Goal: Information Seeking & Learning: Compare options

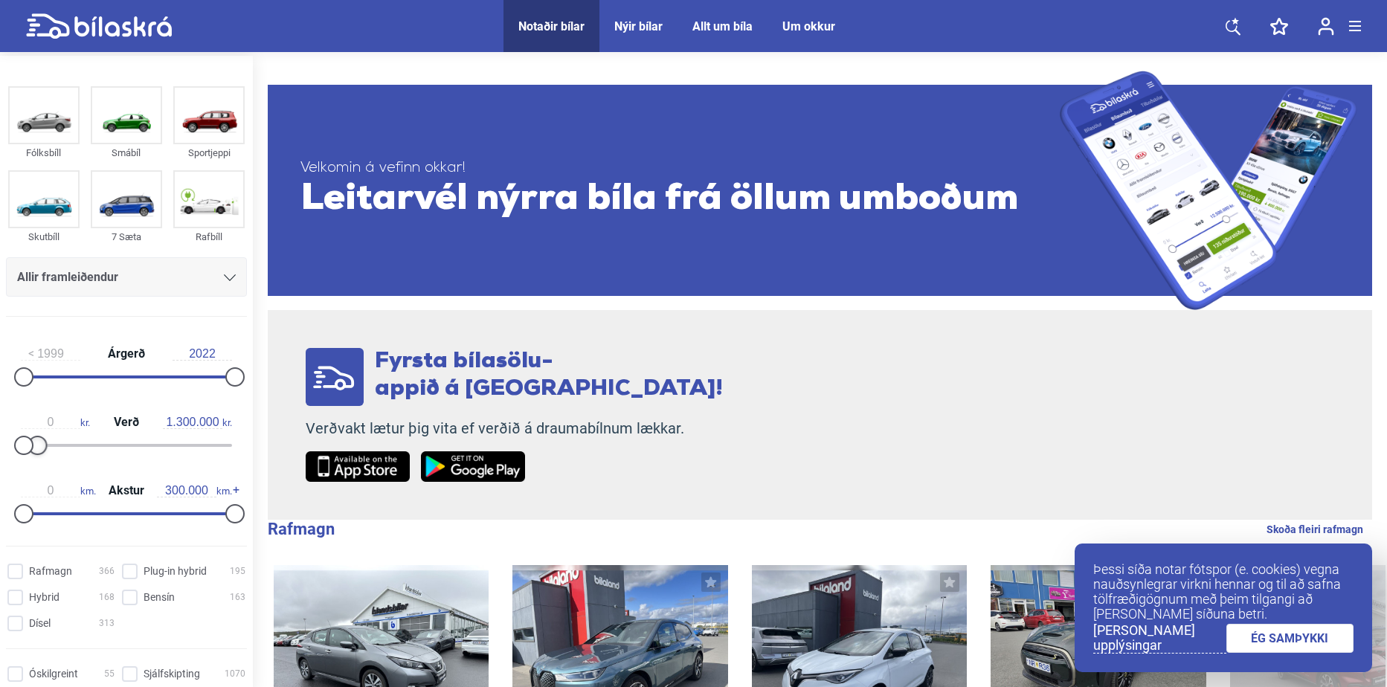
type input "1.400.000"
drag, startPoint x: 227, startPoint y: 448, endPoint x: 36, endPoint y: 439, distance: 191.3
click at [36, 439] on div at bounding box center [37, 445] width 19 height 19
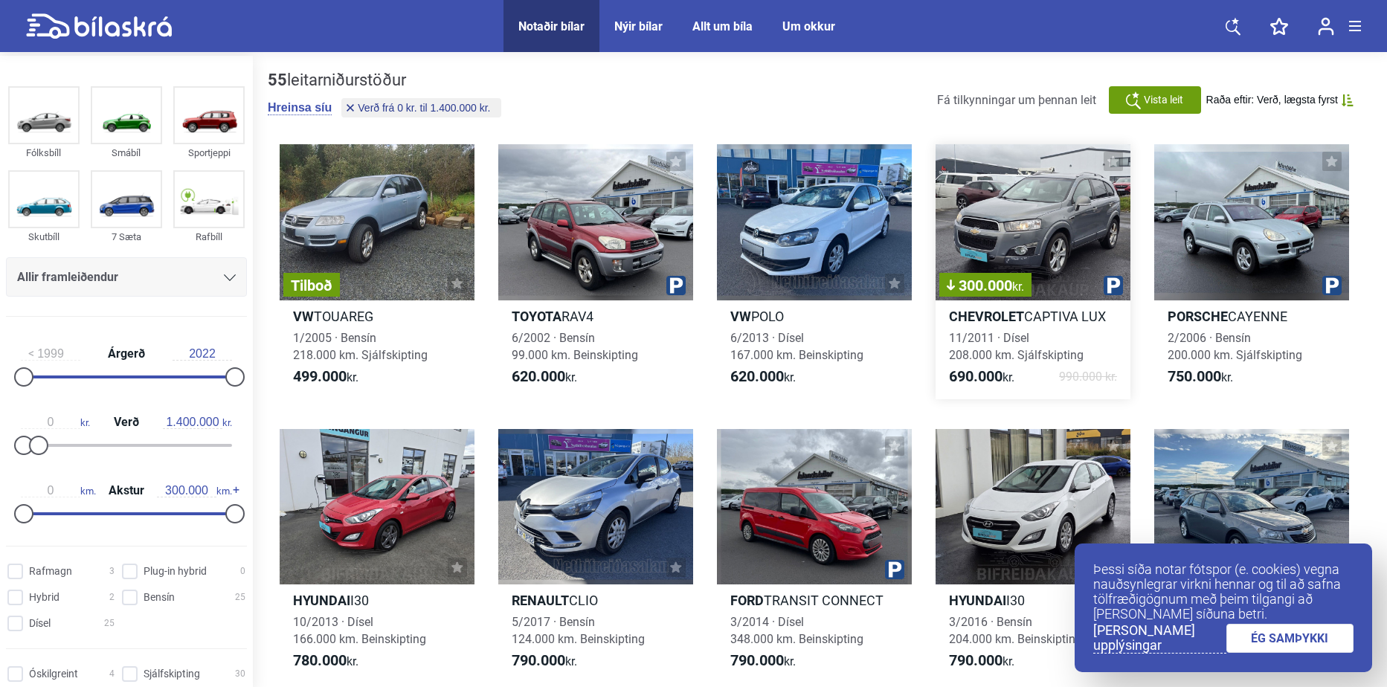
click at [1029, 265] on div "300.000 kr." at bounding box center [1032, 222] width 195 height 156
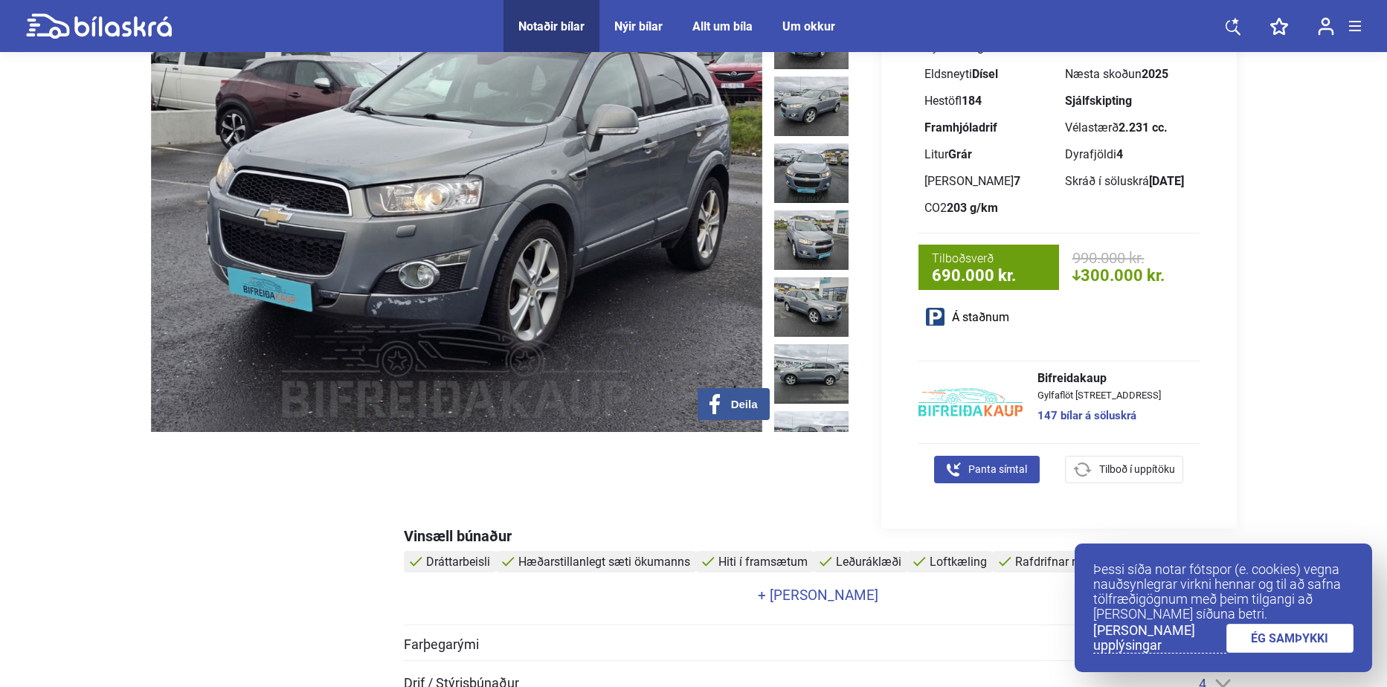
scroll to position [149, 0]
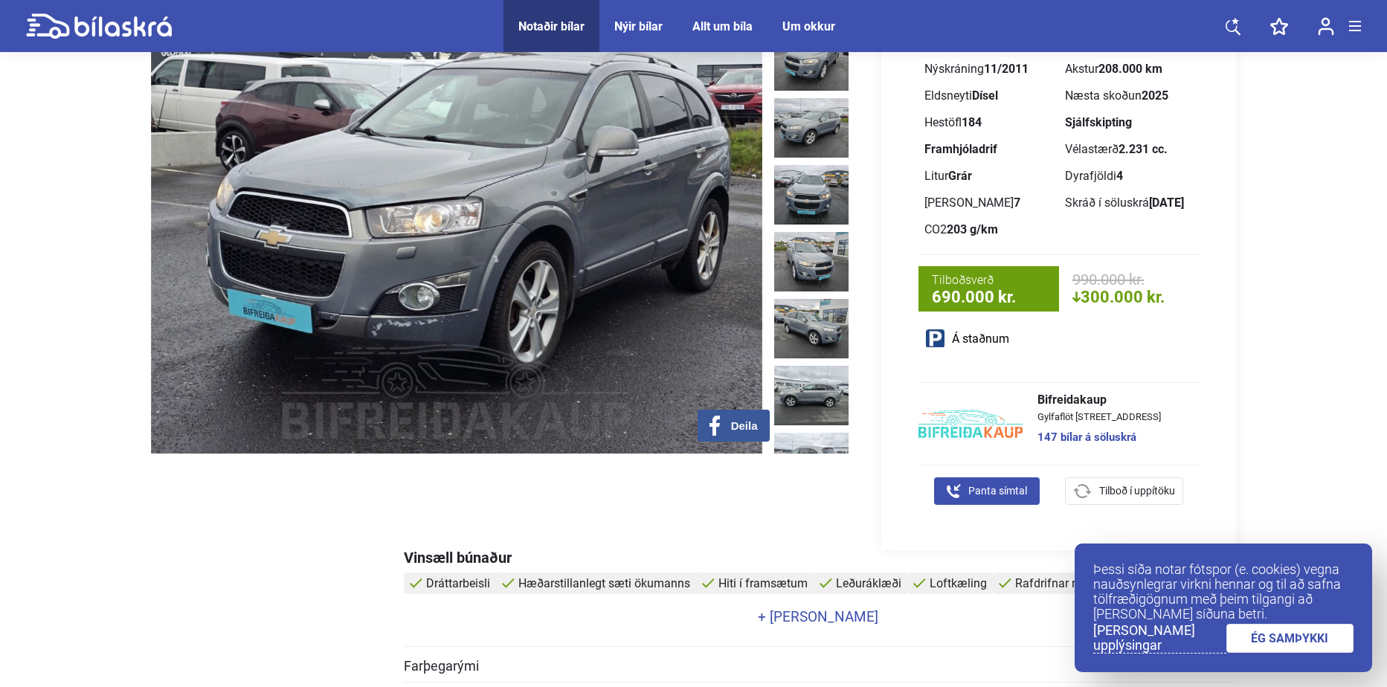
click at [1304, 634] on link "ÉG SAMÞYKKI" at bounding box center [1290, 638] width 128 height 29
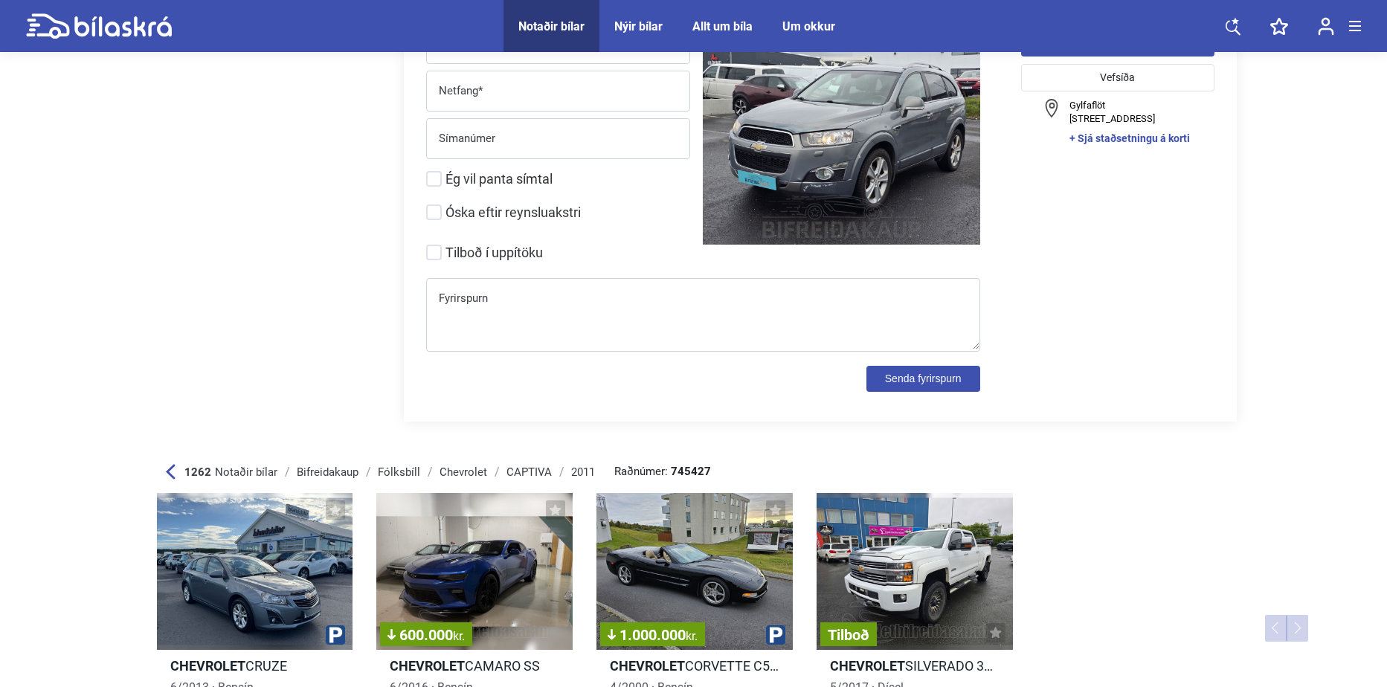
scroll to position [7863, 0]
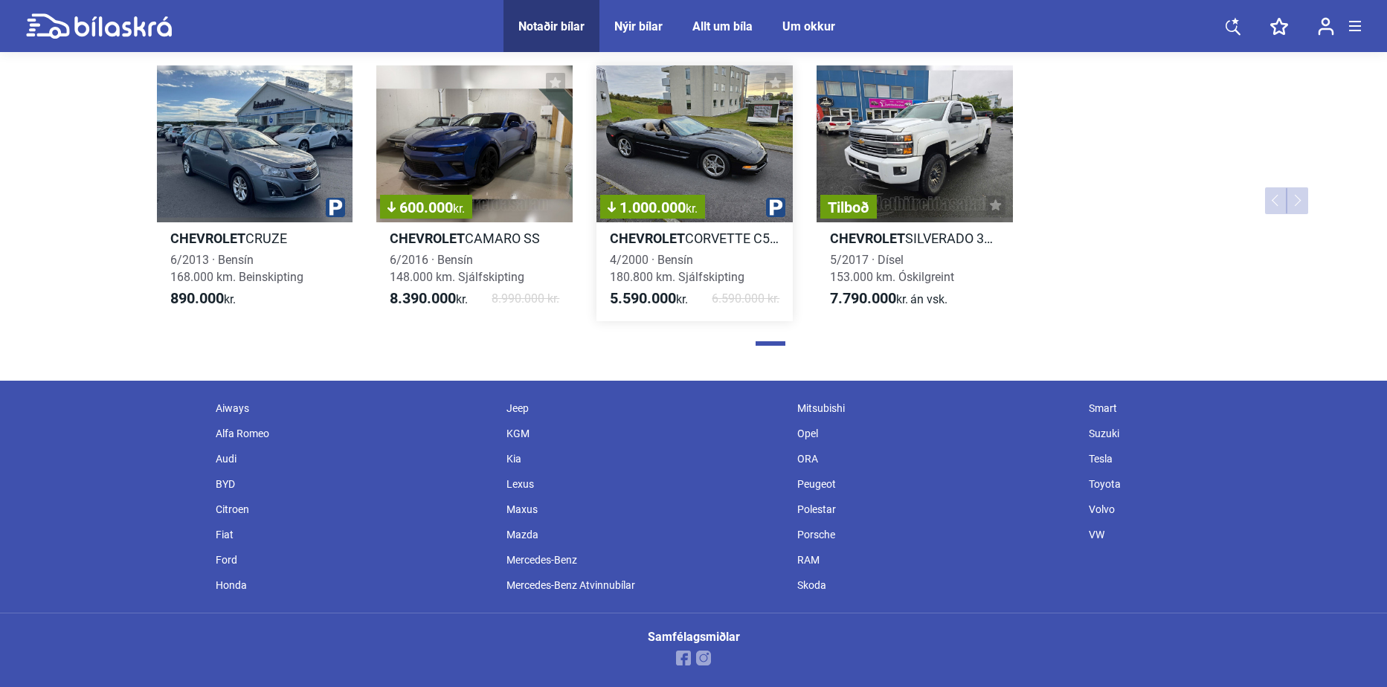
click at [707, 187] on div "1.000.000 kr." at bounding box center [694, 143] width 196 height 157
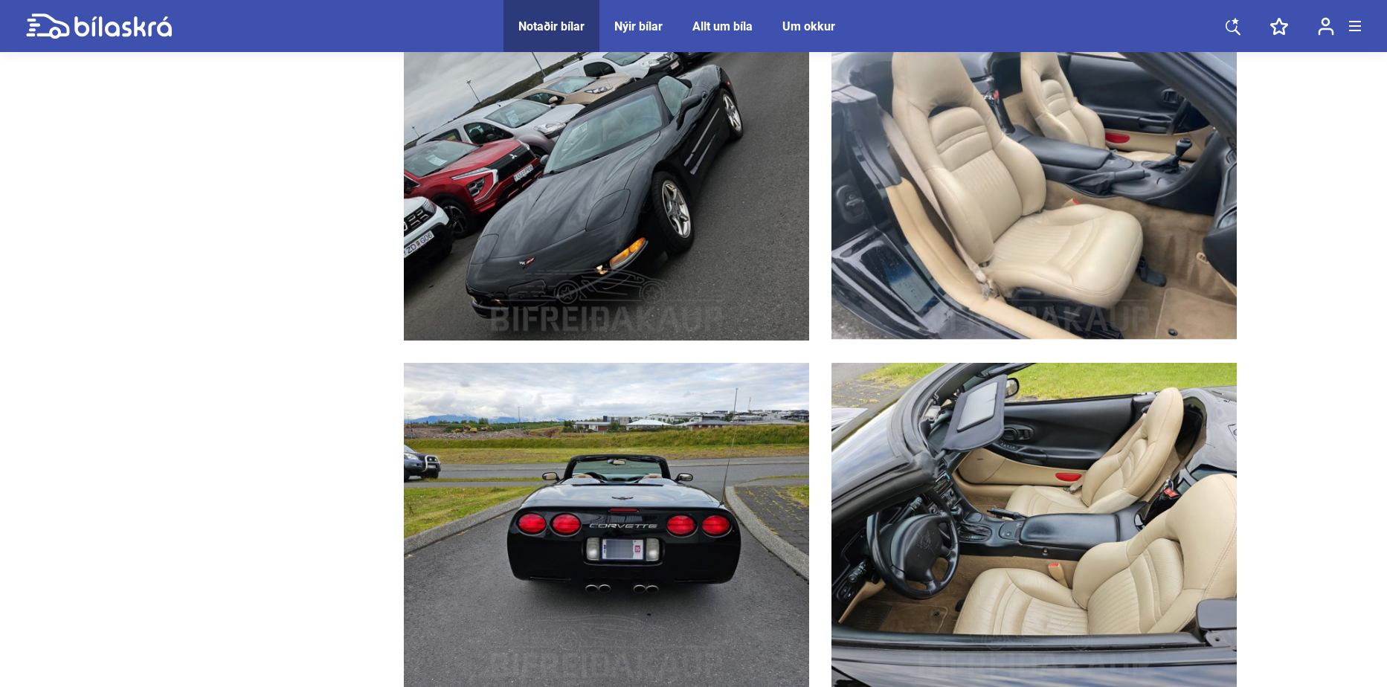
scroll to position [2008, 0]
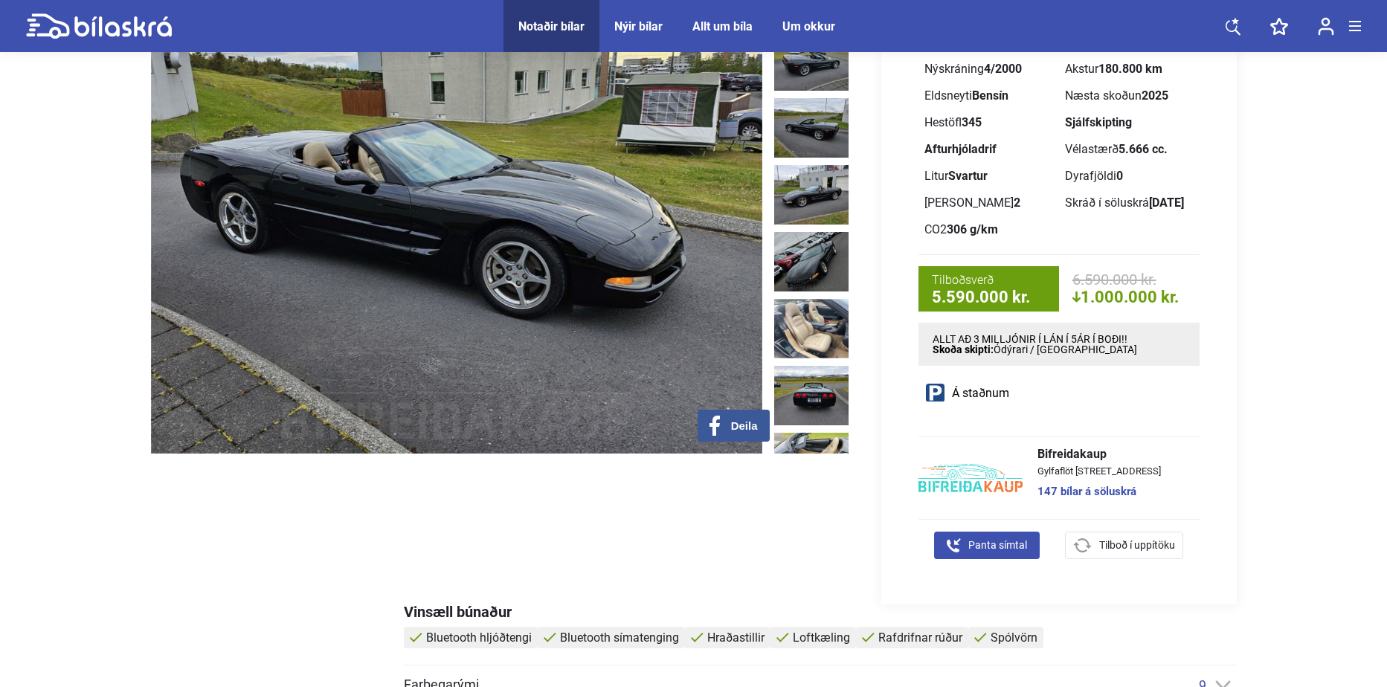
click at [103, 48] on link at bounding box center [99, 26] width 146 height 52
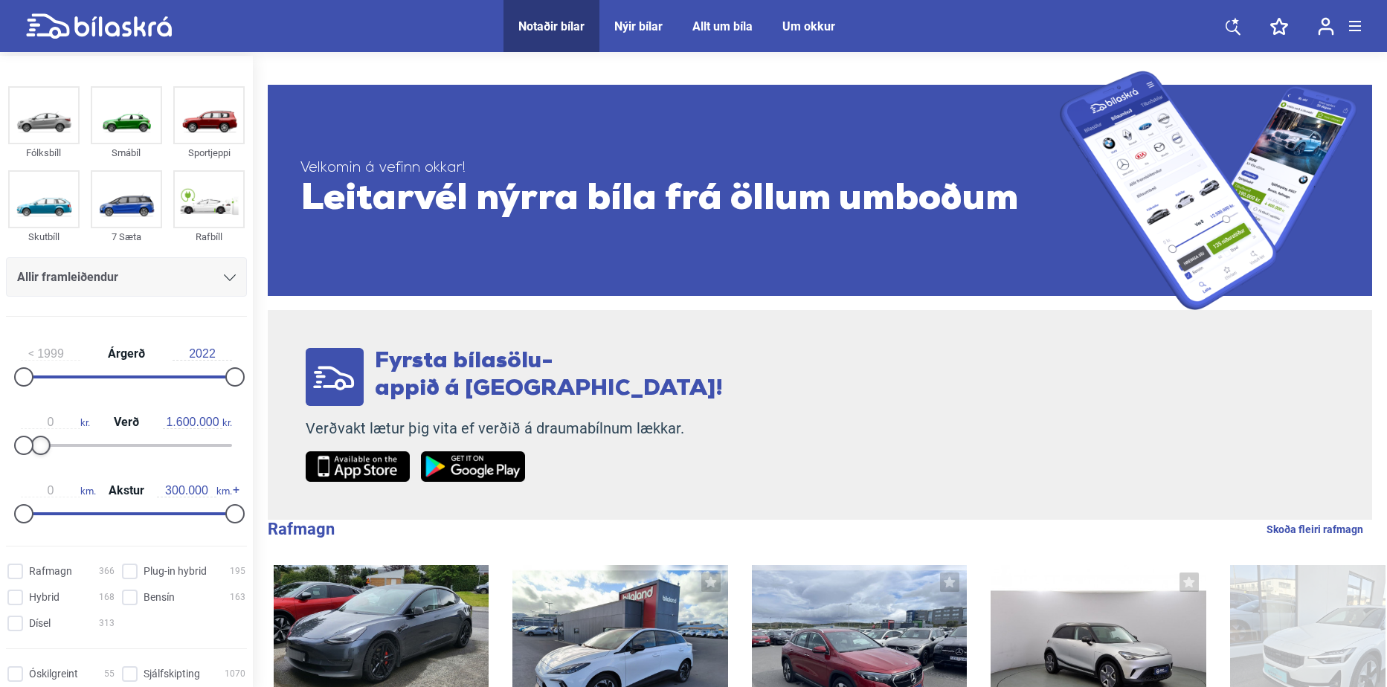
type input "1.500.000"
drag, startPoint x: 233, startPoint y: 445, endPoint x: 43, endPoint y: 471, distance: 192.2
click at [43, 471] on div "1999 Árgerð 2022 0 kr. Verð 1.500.000 kr. 0 km. Akstur 300.000 km." at bounding box center [126, 431] width 253 height 205
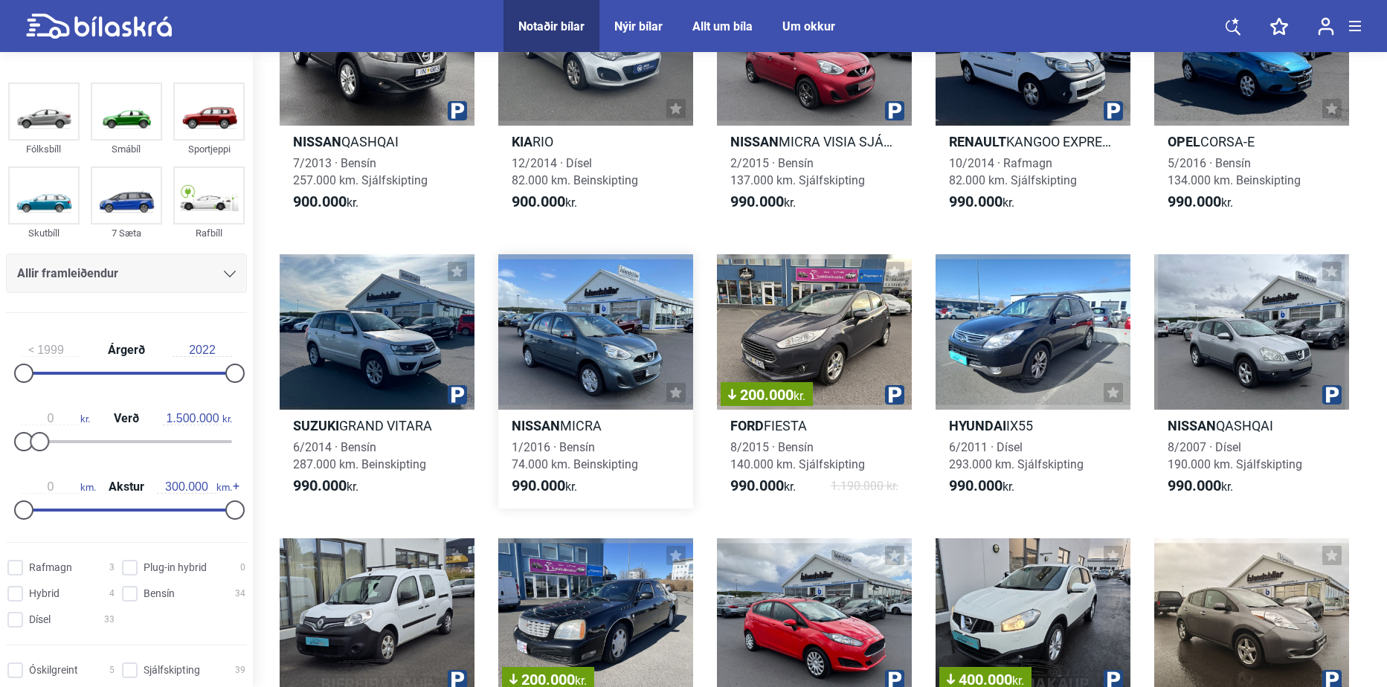
scroll to position [1041, 0]
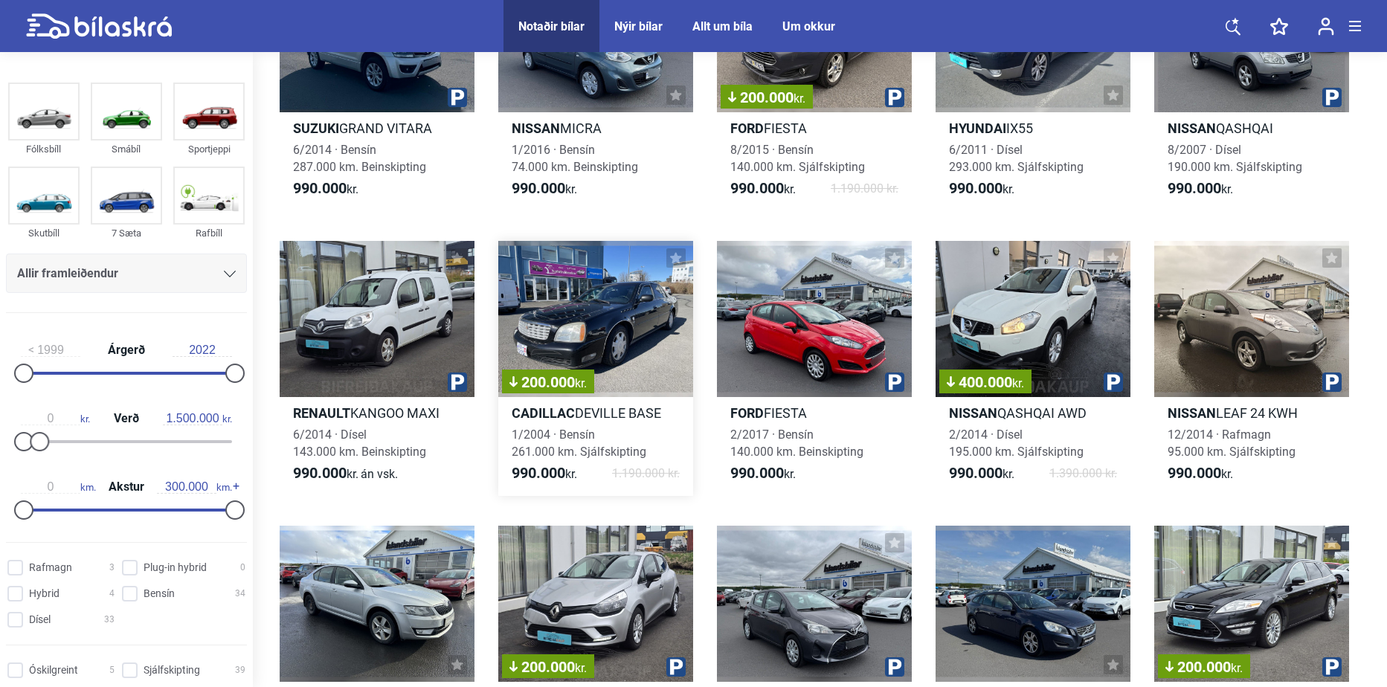
click at [607, 337] on div "200.000 kr." at bounding box center [595, 319] width 195 height 156
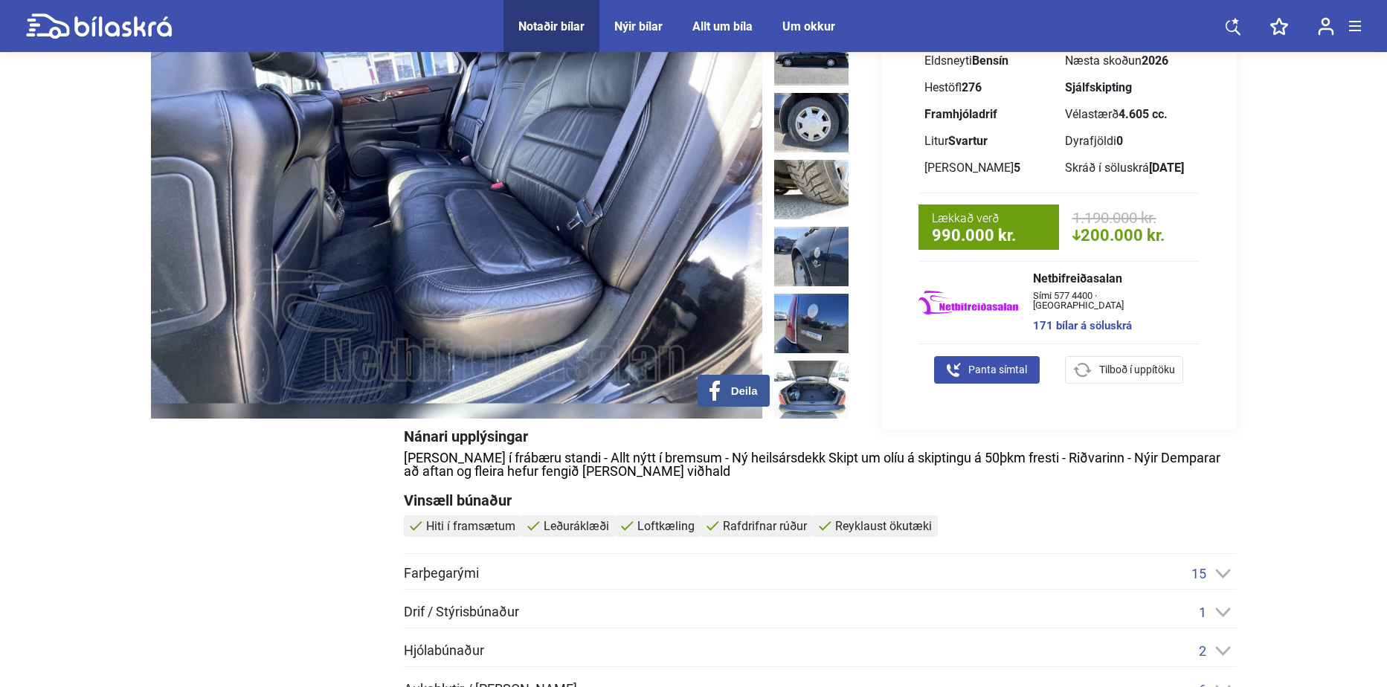
scroll to position [74, 0]
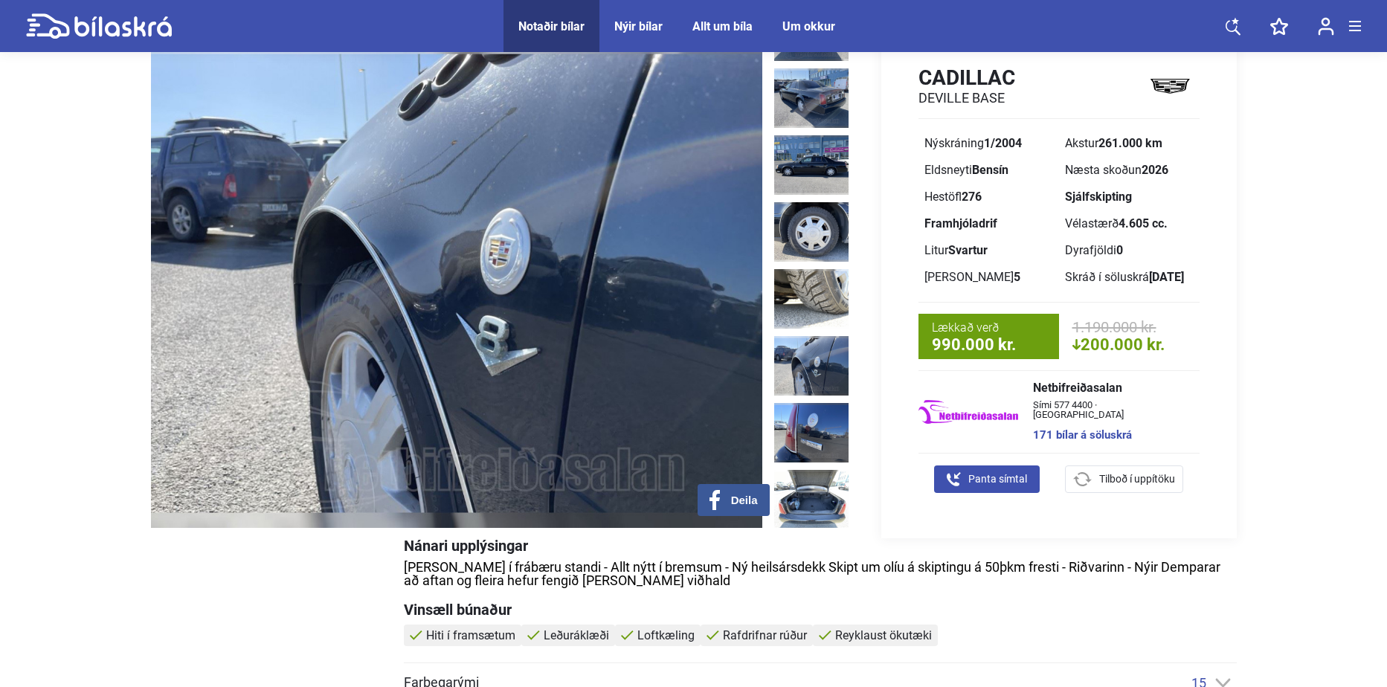
click at [968, 199] on b "276" at bounding box center [971, 197] width 20 height 14
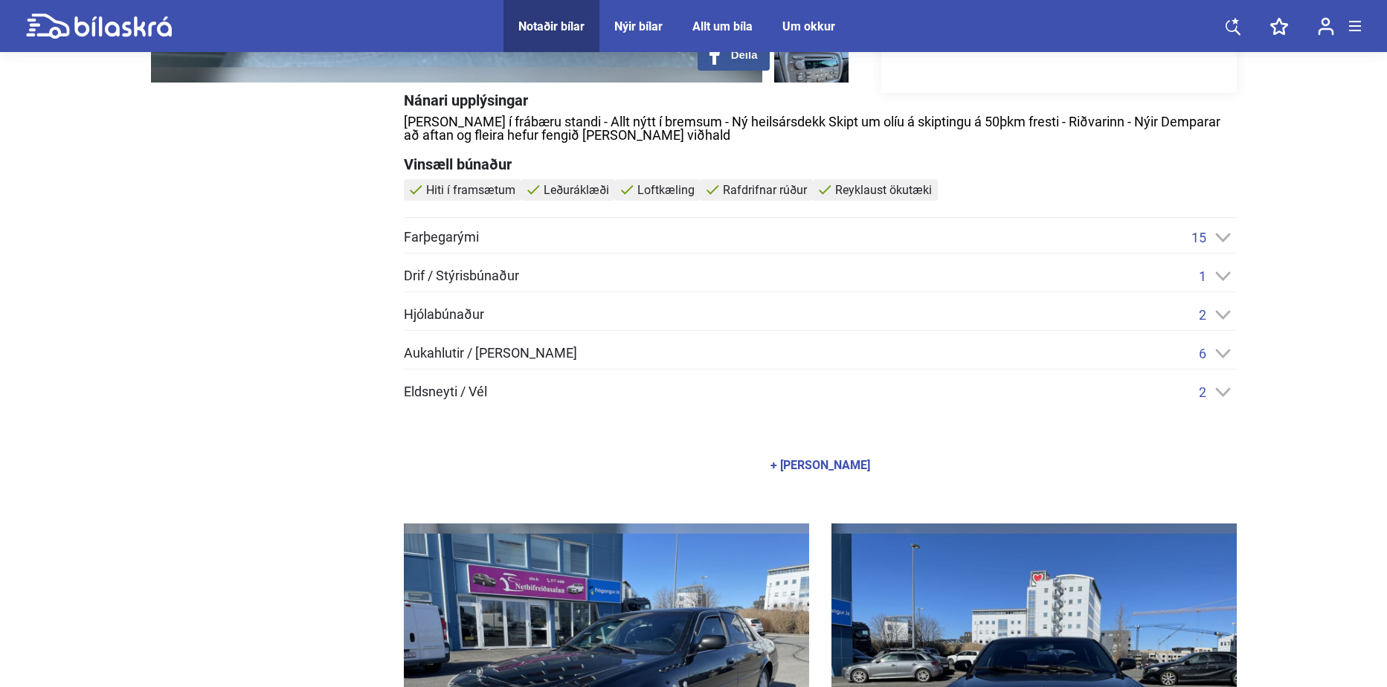
scroll to position [521, 0]
click at [1215, 399] on div "2" at bounding box center [1218, 392] width 38 height 16
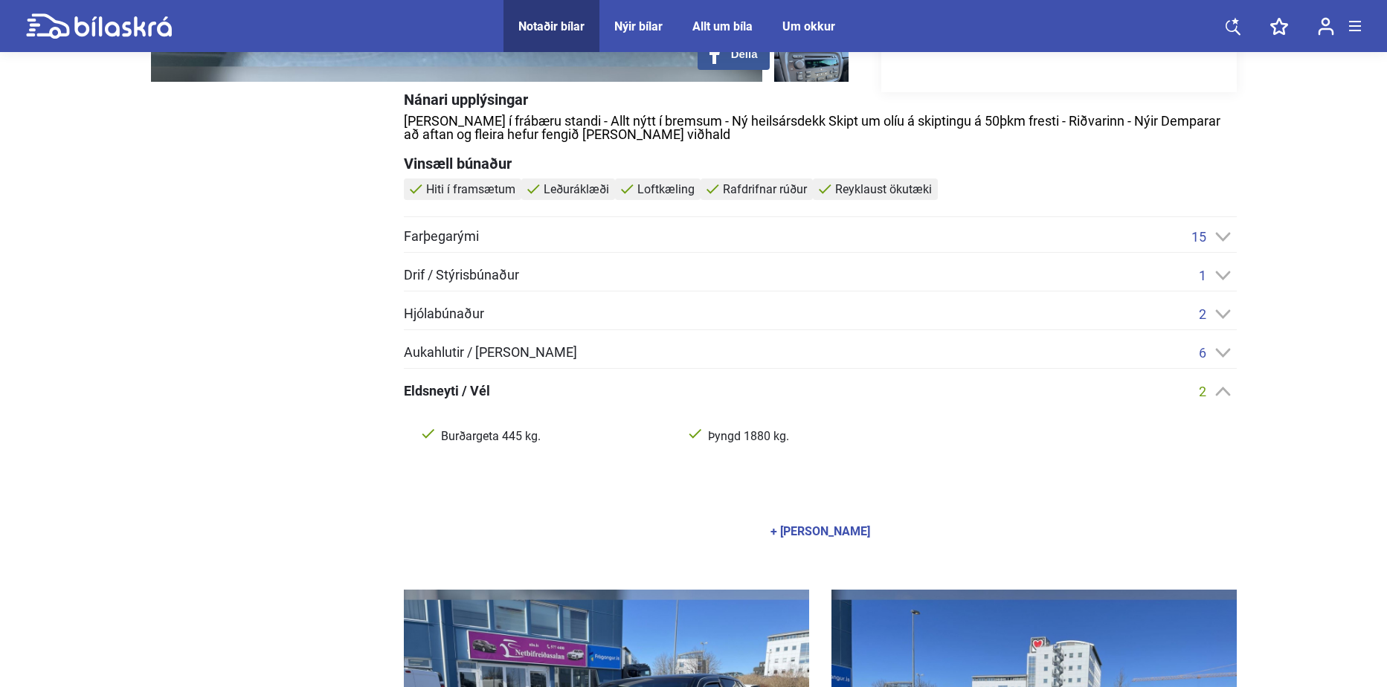
click at [1210, 367] on div "Aukahlutir / [PERSON_NAME] 6 Fjarstýrðar samlæsingar Kastaragrind Rafdrifnir hl…" at bounding box center [820, 357] width 833 height 24
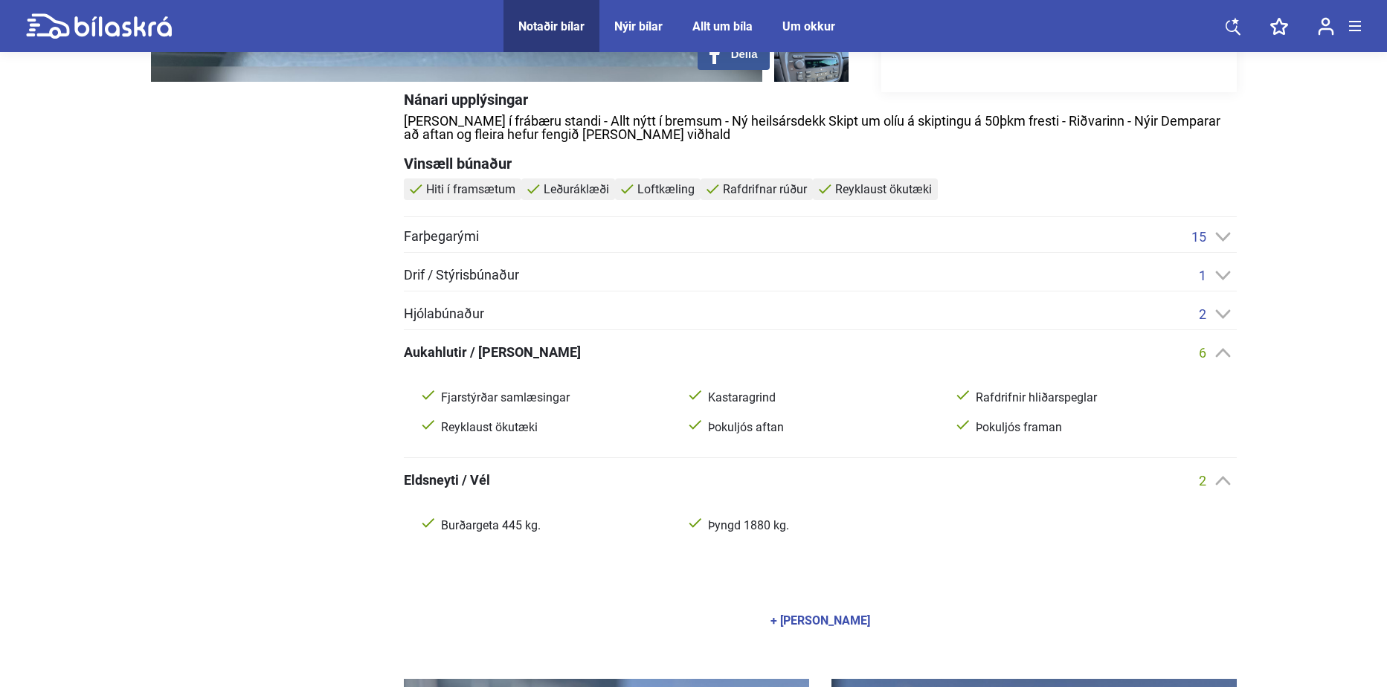
click at [1212, 320] on div "2" at bounding box center [1218, 314] width 38 height 16
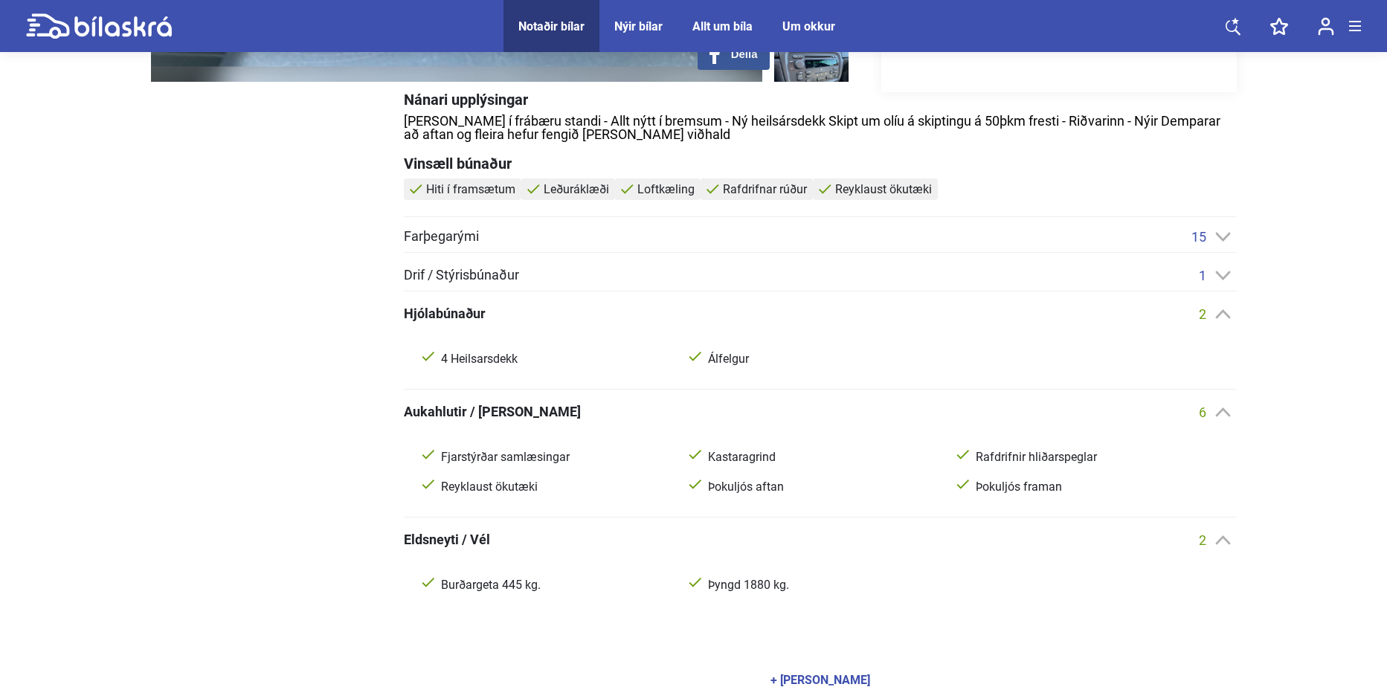
click at [1207, 276] on div "1" at bounding box center [1218, 276] width 38 height 16
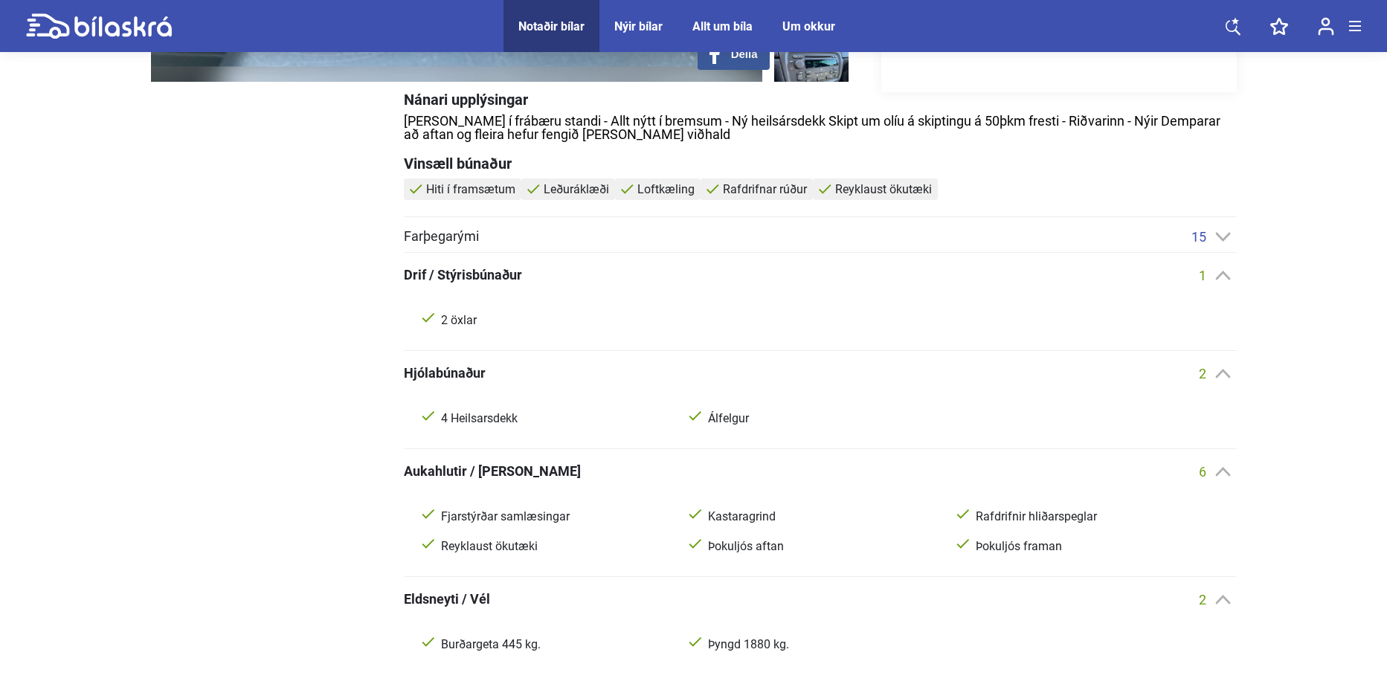
click at [1204, 243] on span "15" at bounding box center [1198, 237] width 15 height 16
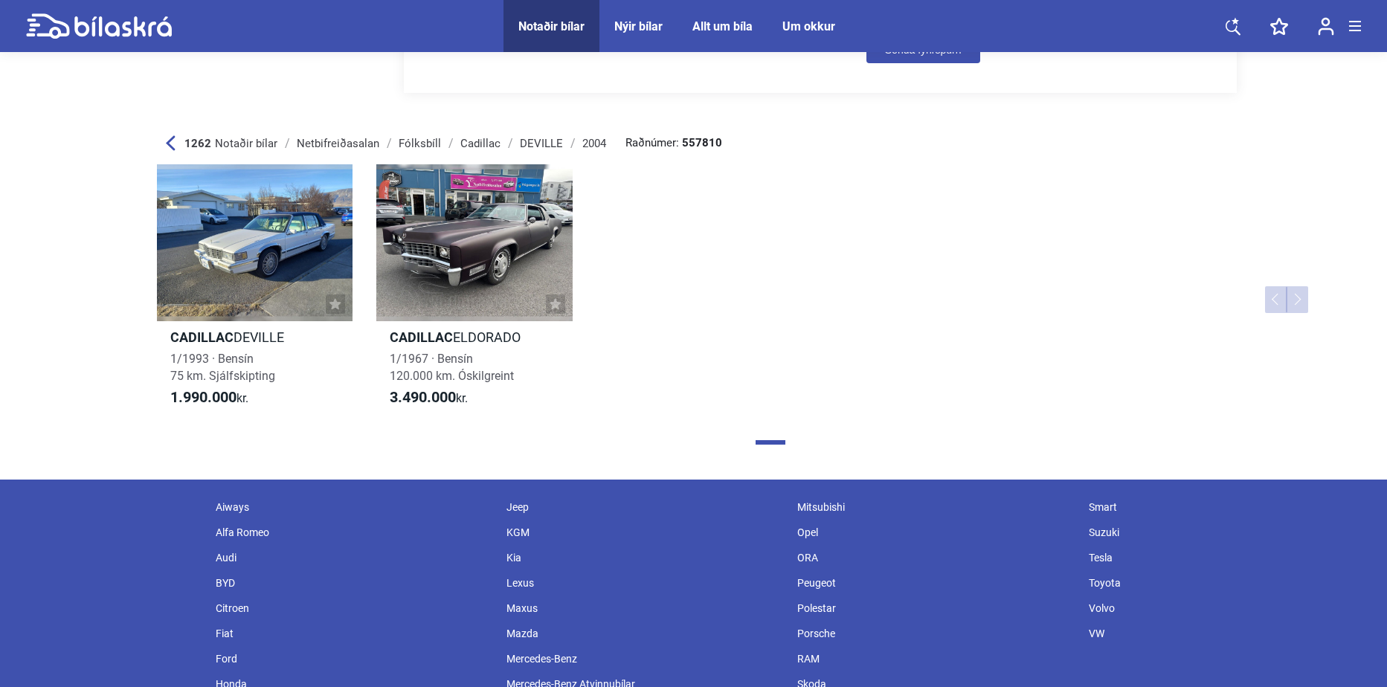
scroll to position [6841, 0]
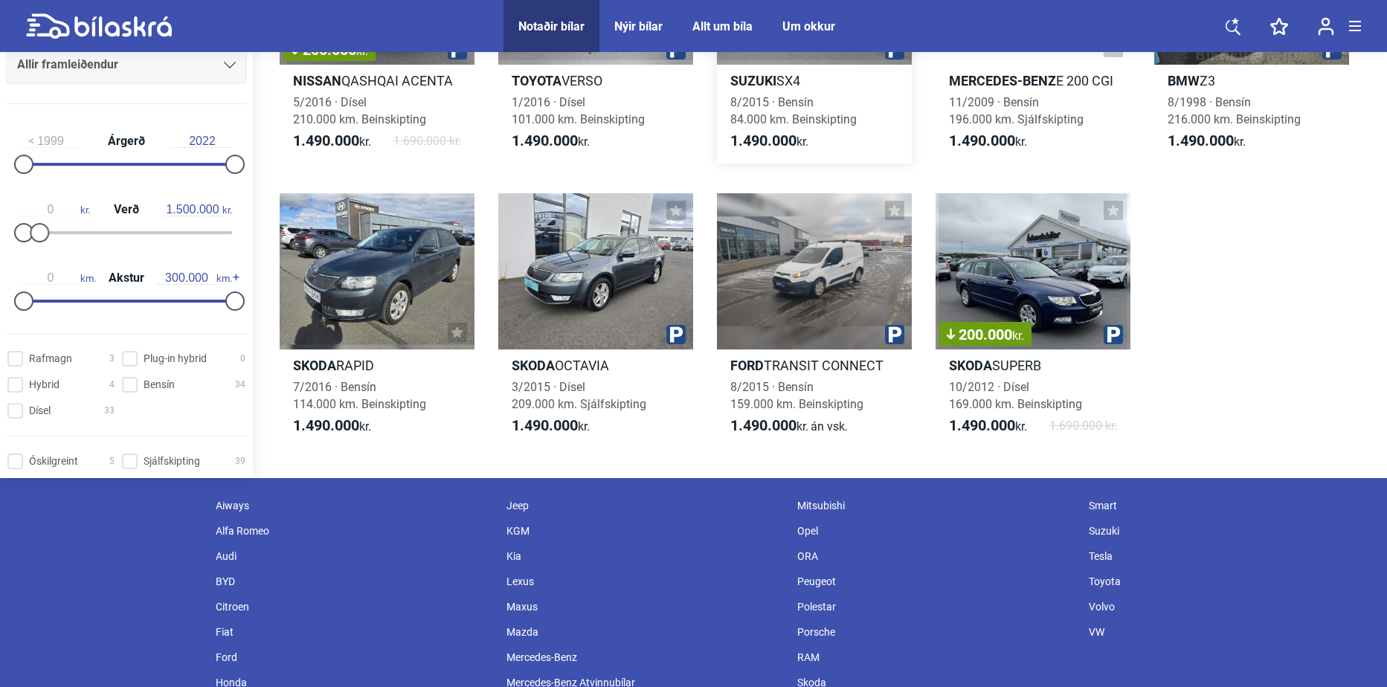
scroll to position [4031, 0]
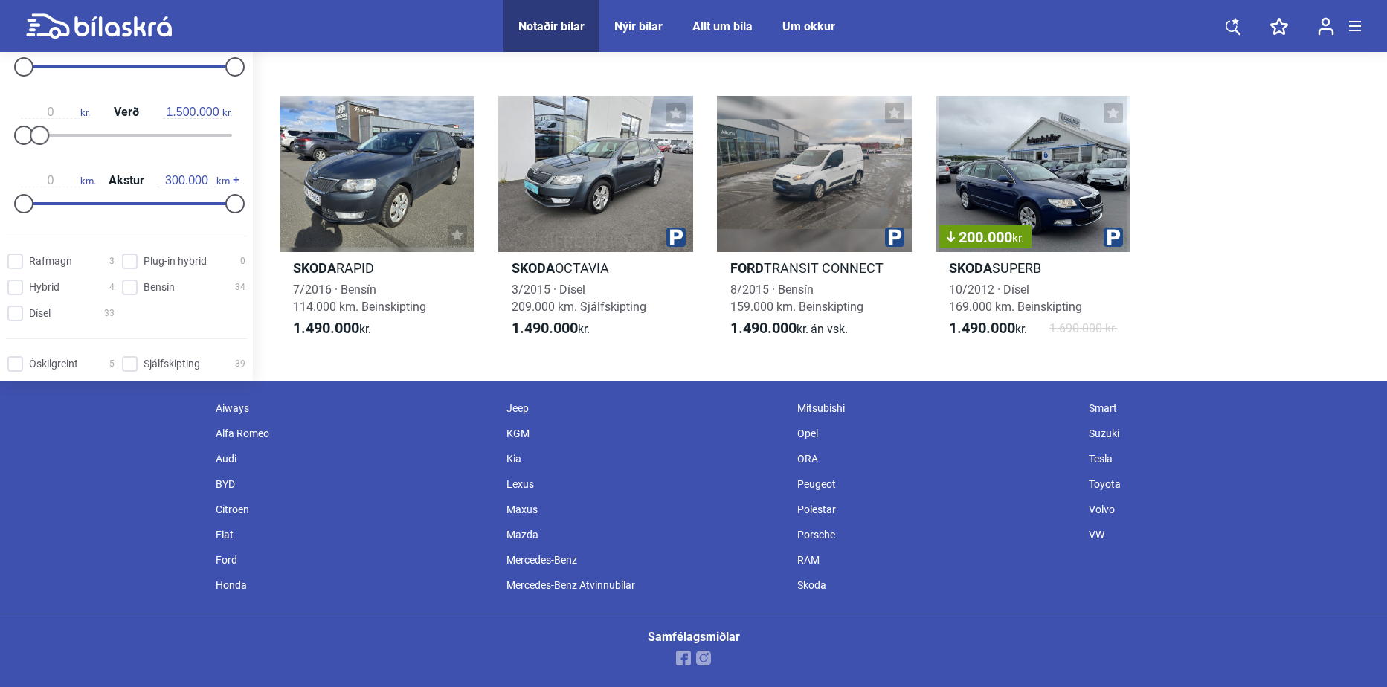
type input "20.000.000"
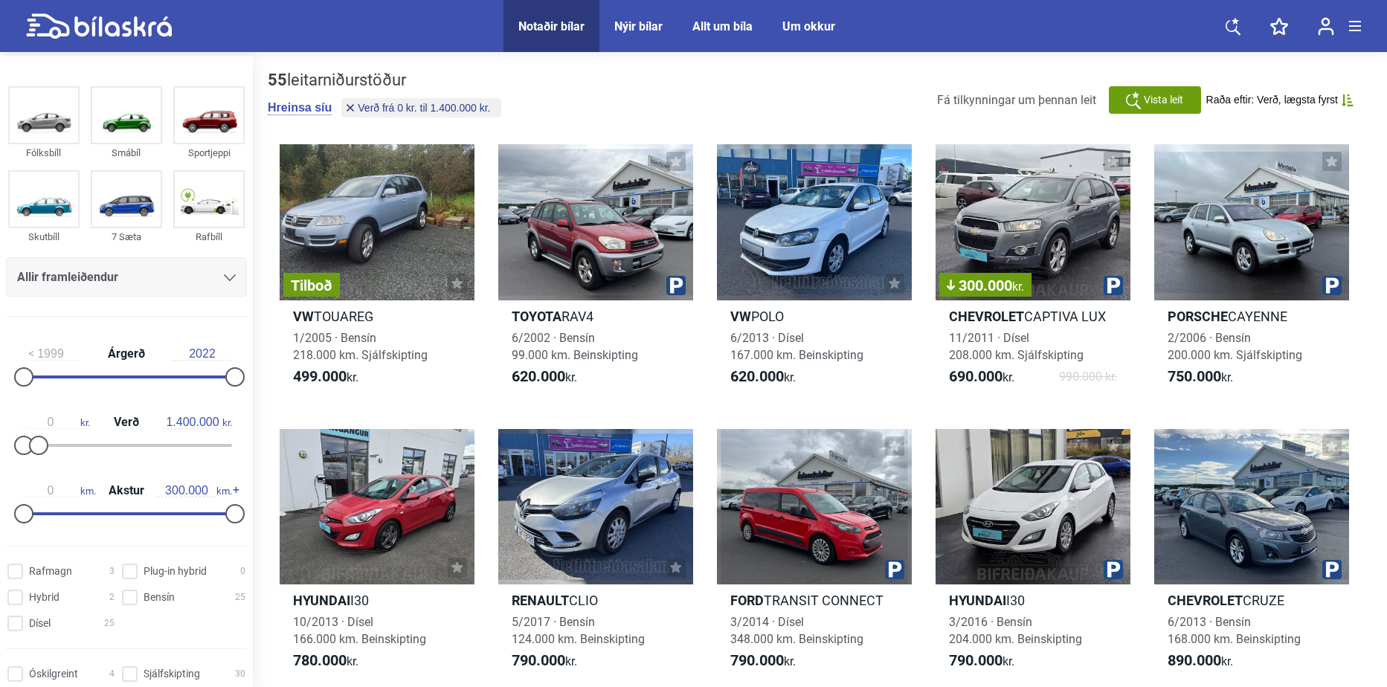
type input "20.000.000"
